Goal: Information Seeking & Learning: Check status

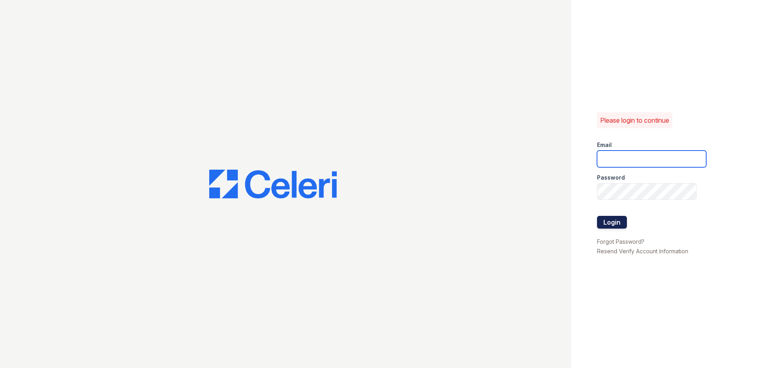
type input "[EMAIL_ADDRESS][DOMAIN_NAME]"
click at [621, 218] on button "Login" at bounding box center [612, 222] width 30 height 13
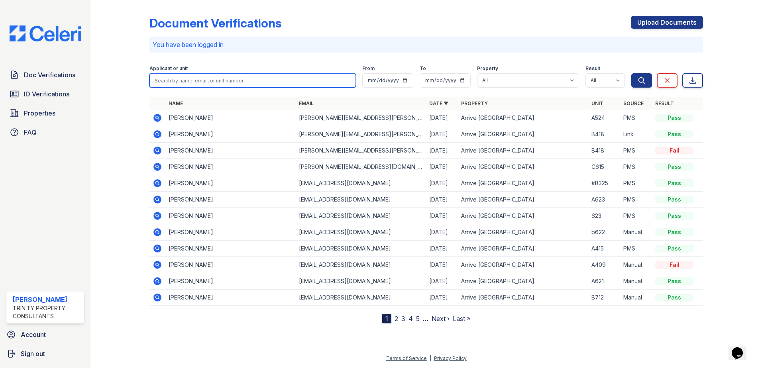
click at [225, 77] on input "search" at bounding box center [252, 80] width 206 height 14
type input "zach"
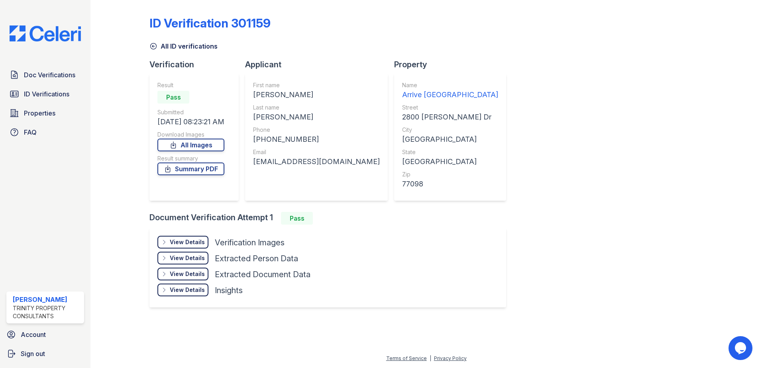
click at [194, 244] on div "View Details" at bounding box center [187, 242] width 35 height 8
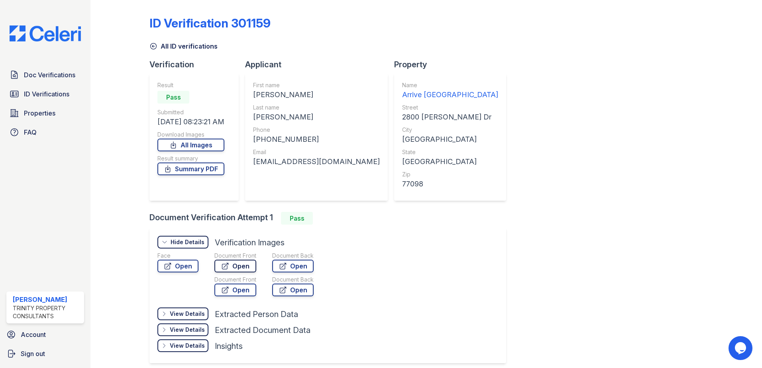
click at [246, 267] on link "Open" at bounding box center [235, 266] width 42 height 13
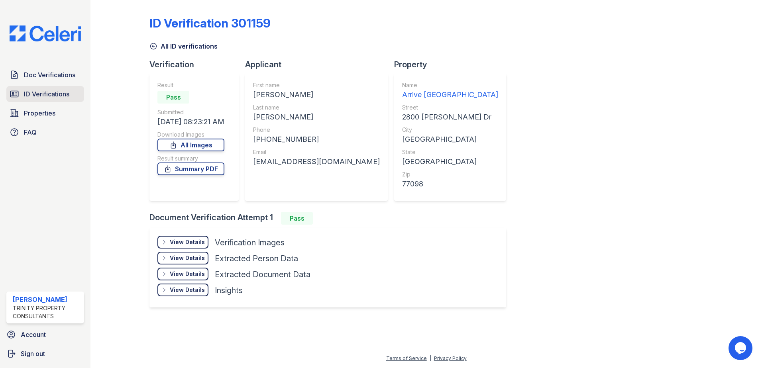
click at [55, 93] on span "ID Verifications" at bounding box center [46, 94] width 45 height 10
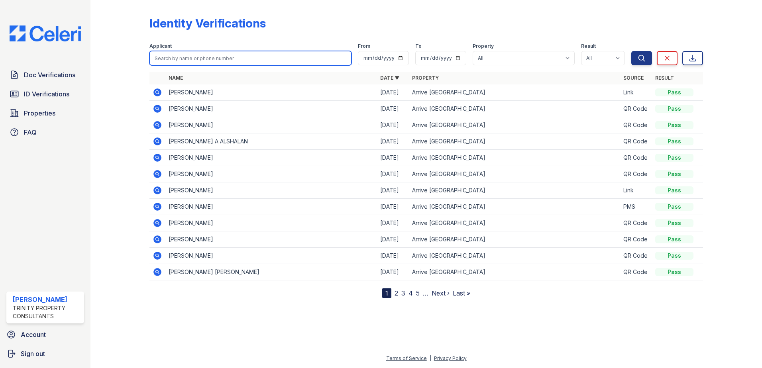
click at [214, 54] on input "search" at bounding box center [250, 58] width 202 height 14
type input "a"
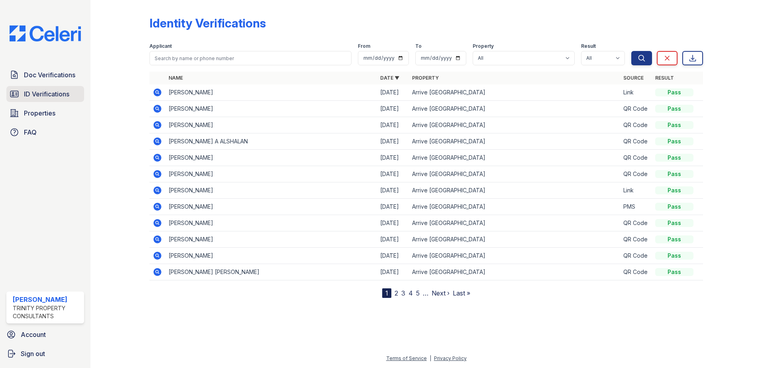
click at [20, 96] on link "ID Verifications" at bounding box center [45, 94] width 78 height 16
click at [148, 106] on div at bounding box center [126, 150] width 46 height 295
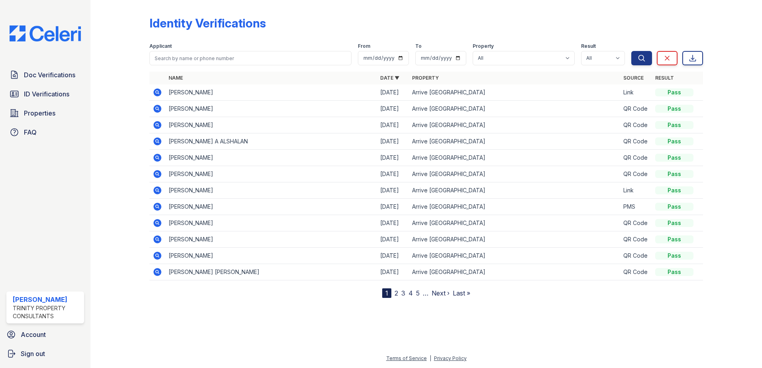
click at [148, 106] on div at bounding box center [126, 150] width 46 height 295
click at [163, 109] on td at bounding box center [157, 109] width 16 height 16
click at [157, 109] on icon at bounding box center [157, 108] width 2 height 2
